Goal: Task Accomplishment & Management: Manage account settings

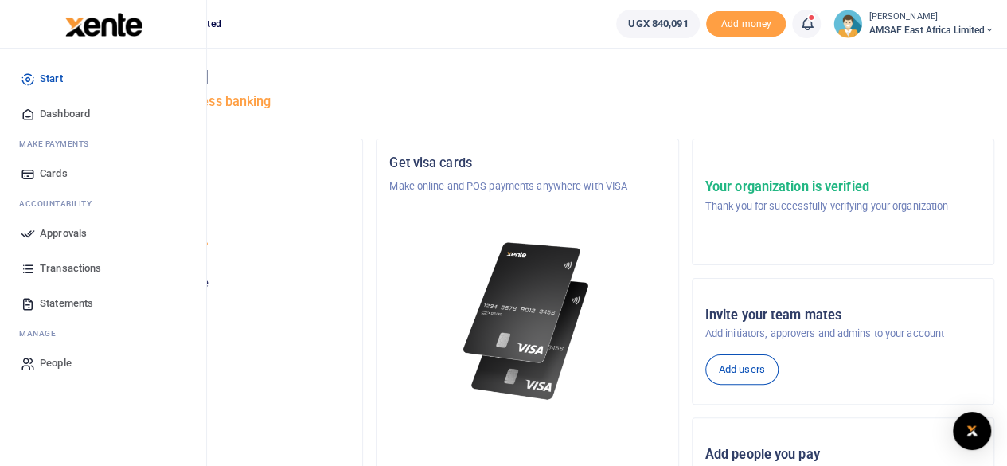
click at [49, 236] on span "Approvals" at bounding box center [63, 233] width 47 height 16
click at [53, 233] on span "Approvals" at bounding box center [63, 233] width 47 height 16
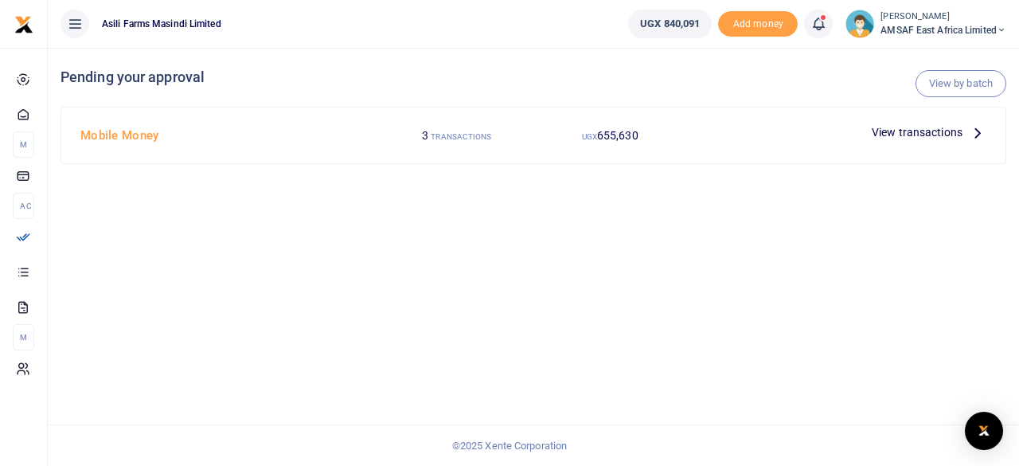
click at [944, 130] on span "View transactions" at bounding box center [916, 132] width 91 height 18
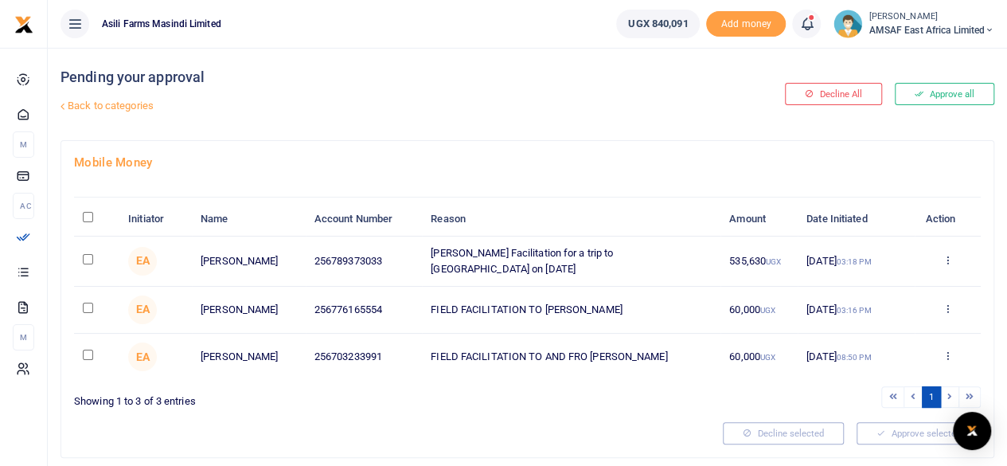
click at [91, 216] on input "\a \a : activate to sort column descending" at bounding box center [88, 217] width 10 height 10
checkbox input "true"
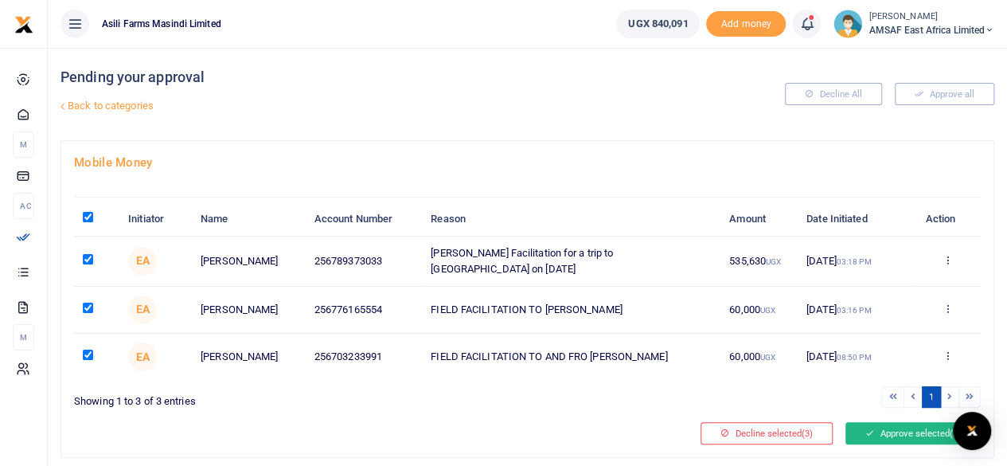
click at [887, 429] on button "Approve selected (3)" at bounding box center [912, 433] width 135 height 22
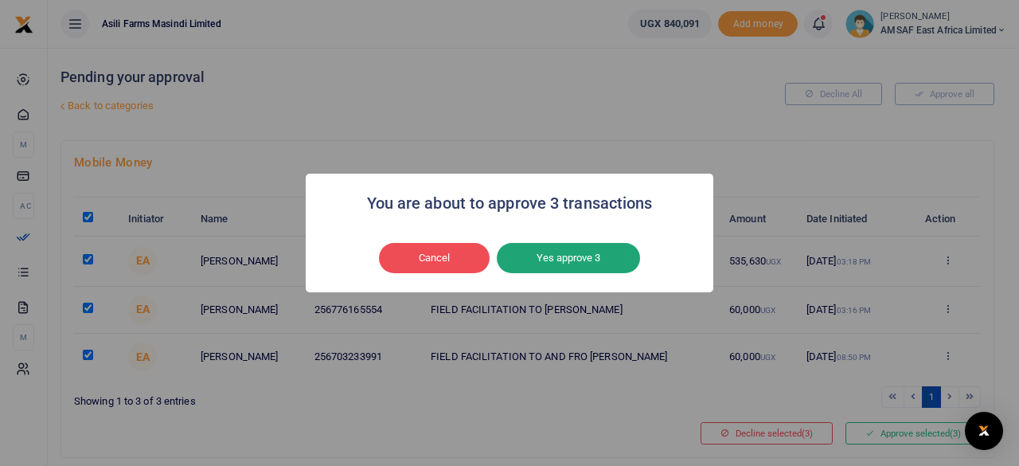
click at [563, 255] on button "Yes approve 3" at bounding box center [568, 258] width 143 height 30
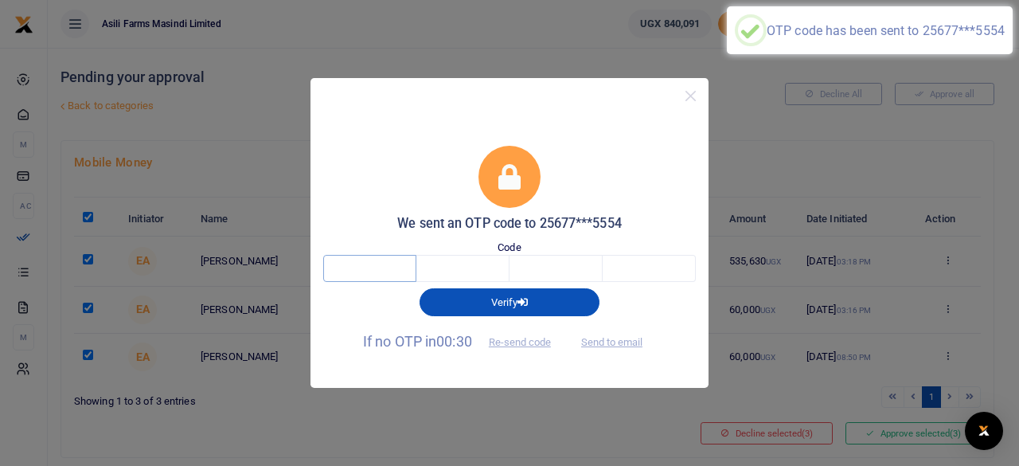
click at [396, 269] on input "text" at bounding box center [369, 268] width 93 height 27
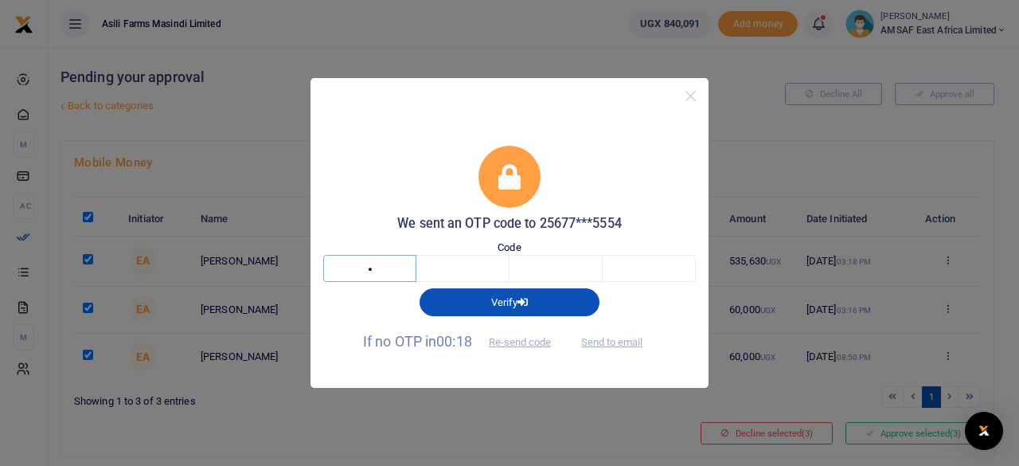
type input "4"
type input "8"
type input "9"
type input "0"
